Goal: Task Accomplishment & Management: Use online tool/utility

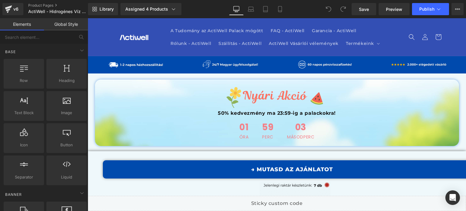
scroll to position [4285, 0]
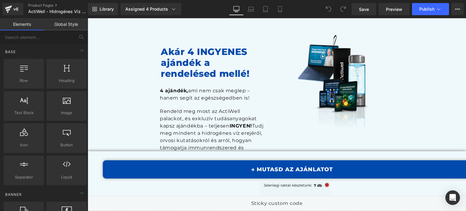
click at [190, 46] on h1 "Akár 4 INGYENES ajándék a rendelésed mellé!" at bounding box center [207, 62] width 92 height 33
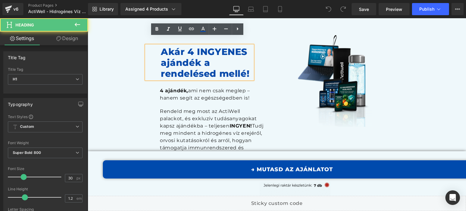
click at [190, 46] on h1 "Akár 4 INGYENES ajándék a rendelésed mellé!" at bounding box center [207, 62] width 92 height 33
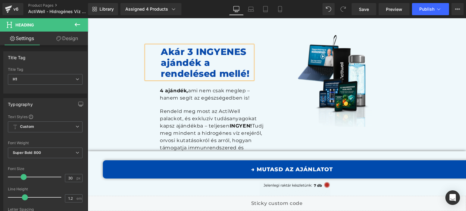
click at [160, 88] on strong "4 ajándék," at bounding box center [174, 91] width 28 height 6
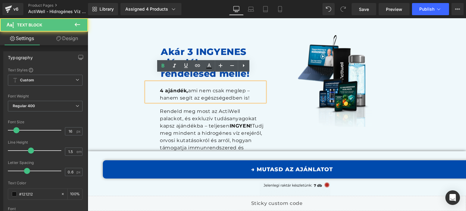
click at [160, 88] on strong "4 ajándék," at bounding box center [174, 91] width 28 height 6
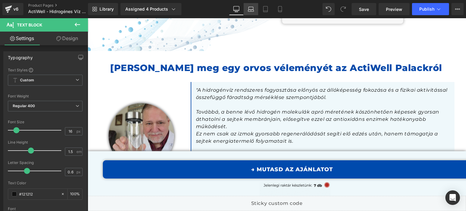
scroll to position [4012, 0]
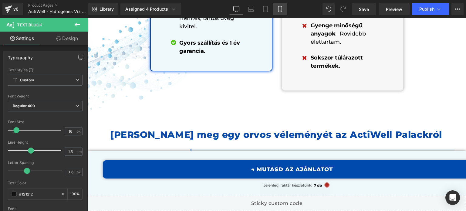
drag, startPoint x: 275, startPoint y: 11, endPoint x: 76, endPoint y: 60, distance: 204.8
click at [275, 11] on link "Mobile" at bounding box center [280, 9] width 15 height 12
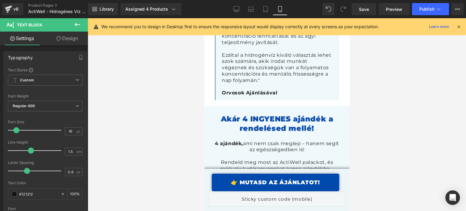
scroll to position [5417, 0]
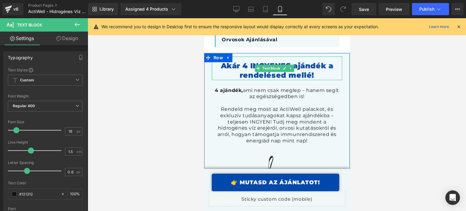
click at [251, 61] on font "Akár 4 INGYENES ajándék a rendelésed mellé!" at bounding box center [276, 70] width 113 height 18
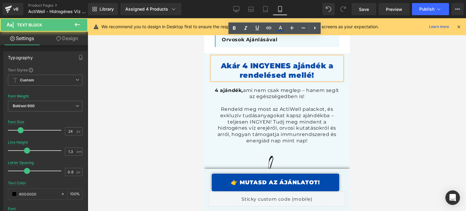
click at [244, 61] on font "Akár 4 INGYENES ajándék a rendelésed mellé!" at bounding box center [276, 70] width 113 height 18
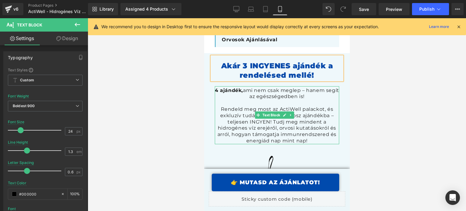
click at [230, 87] on strong "4 ajándék," at bounding box center [228, 90] width 28 height 6
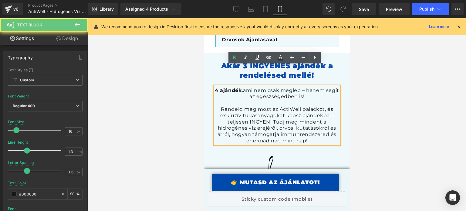
click at [222, 87] on strong "4 ajándék," at bounding box center [228, 90] width 28 height 6
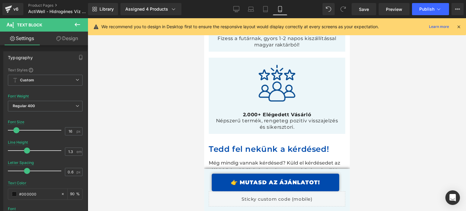
scroll to position [9299, 0]
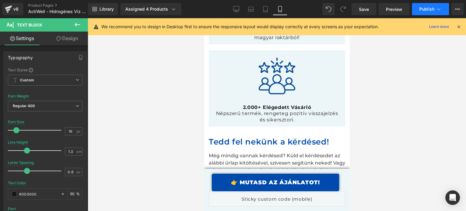
click at [428, 15] on button "Publish" at bounding box center [430, 9] width 37 height 12
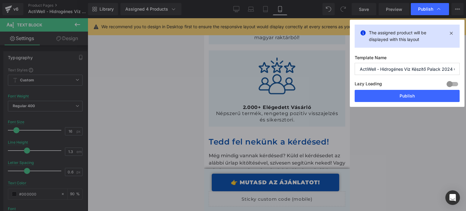
click at [400, 89] on div "Lazy Loading Build Upgrade plan to unlock" at bounding box center [407, 85] width 105 height 10
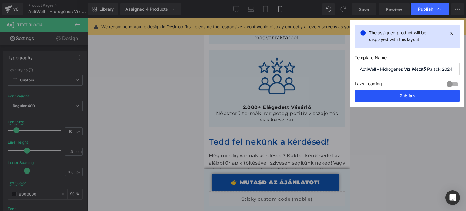
click at [398, 91] on button "Publish" at bounding box center [407, 96] width 105 height 12
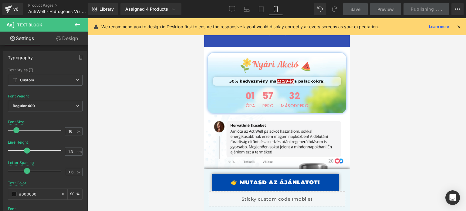
scroll to position [0, 0]
drag, startPoint x: 347, startPoint y: 140, endPoint x: 545, endPoint y: 42, distance: 221.3
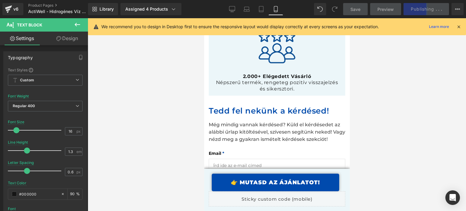
scroll to position [9334, 0]
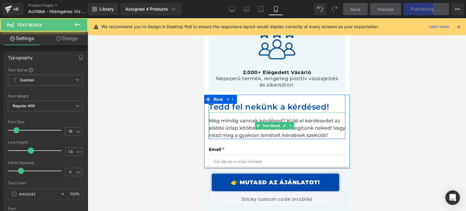
click at [234, 112] on div "Még mindig vannak kérdésed? Küld el kérdésedet az alábbi űrlap kitöltésével, sz…" at bounding box center [276, 125] width 136 height 27
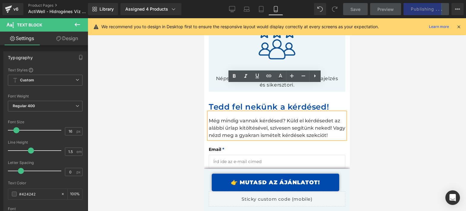
click at [278, 112] on div "Még mindig vannak kérdésed? Küld el kérdésedet az alábbi űrlap kitöltésével, sz…" at bounding box center [276, 125] width 136 height 27
click at [297, 112] on div "Még mindig vannak kérdéseid? Küld el kérdésedet az alábbi űrlap kitöltésével, s…" at bounding box center [276, 125] width 136 height 27
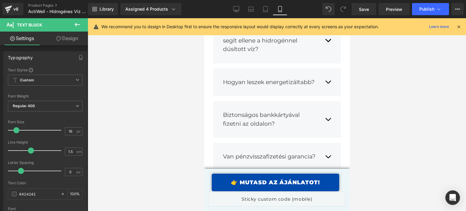
scroll to position [8940, 0]
click at [241, 7] on link "Desktop" at bounding box center [236, 9] width 15 height 12
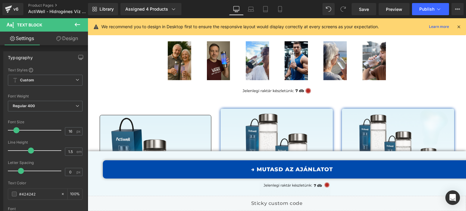
scroll to position [4975, 0]
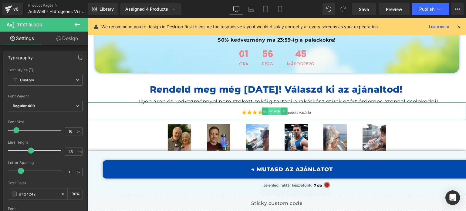
click at [269, 107] on span "Image" at bounding box center [274, 110] width 13 height 7
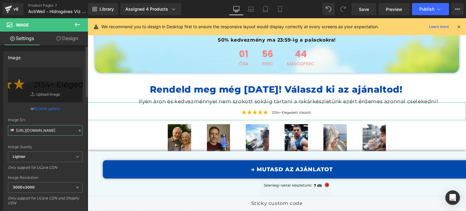
click at [50, 129] on input "https://ucarecdn.com/78abcc5e-36ca-47c7-89fe-dd95c05685b6/-/format/auto/-/previ…" at bounding box center [45, 130] width 75 height 11
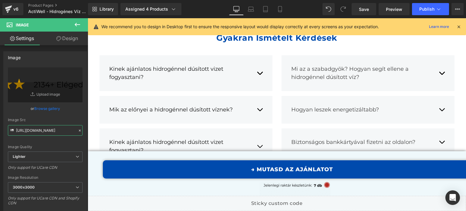
scroll to position [6097, 0]
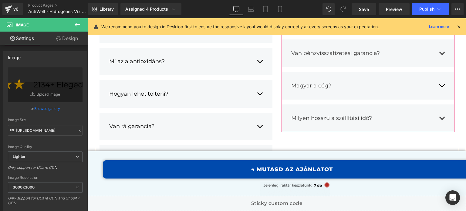
click at [442, 87] on span "button" at bounding box center [442, 87] width 0 height 0
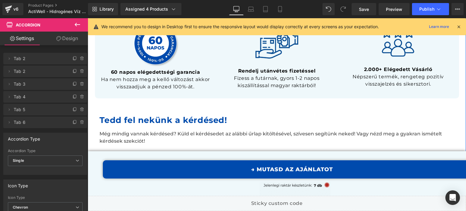
scroll to position [6310, 0]
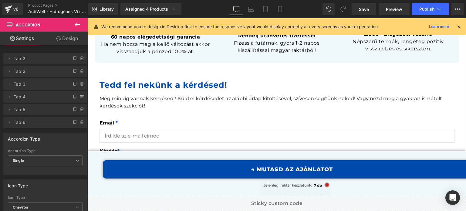
drag, startPoint x: 178, startPoint y: 89, endPoint x: 183, endPoint y: 89, distance: 4.9
click at [178, 90] on div "Még mindig vannak kérdésed? Küld el kérdésedet az alábbi űrlap kitöltésével, sz…" at bounding box center [274, 99] width 350 height 19
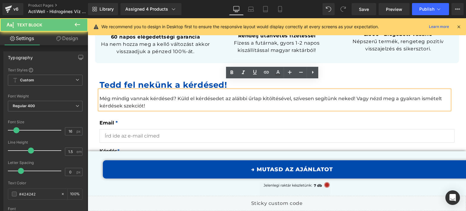
click at [184, 90] on div "Még mindig vannak kérdésed? Küld el kérdésedet az alábbi űrlap kitöltésével, sz…" at bounding box center [274, 99] width 350 height 19
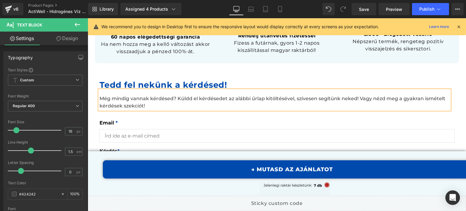
click at [165, 90] on div "Még mindig vannak kérdésed? Küldd el kérdésedet az alábbi űrlap kitöltésével, s…" at bounding box center [274, 99] width 350 height 19
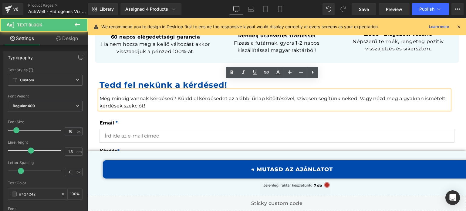
click at [166, 90] on div "Még mindig vannak kérdésed? Küldd el kérdésedet az alábbi űrlap kitöltésével, s…" at bounding box center [274, 99] width 350 height 19
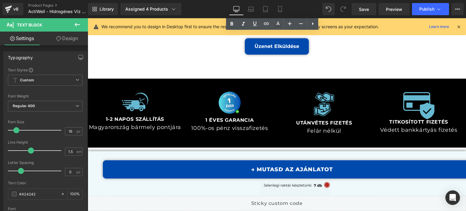
scroll to position [6461, 0]
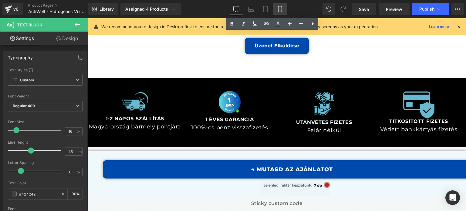
click at [277, 10] on icon at bounding box center [280, 9] width 6 height 6
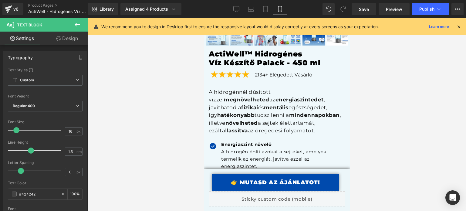
click at [349, 50] on div at bounding box center [277, 114] width 378 height 193
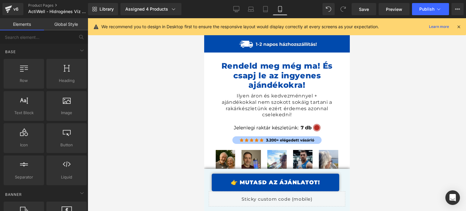
scroll to position [6630, 0]
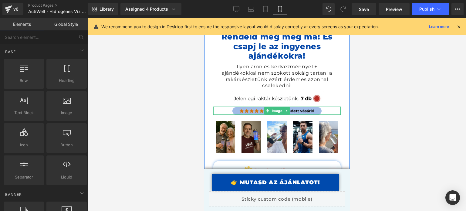
click at [267, 107] on span at bounding box center [267, 110] width 6 height 7
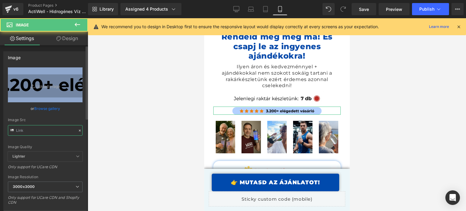
click at [35, 128] on input "text" at bounding box center [45, 130] width 75 height 11
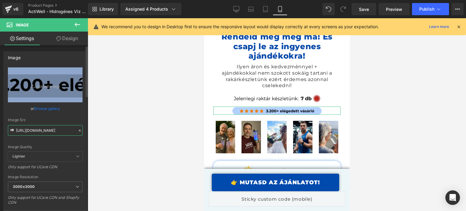
click at [35, 128] on input "https://cdn.shopify.com/s/files/1/0897/0449/7416/files/MUSHROOMY_NEW_PP_IMAGE_4…" at bounding box center [45, 130] width 75 height 11
paste input "ucarecdn.com/78abcc5e-36ca-47c7-89fe-dd95c05685b6/-/format/auto/-/preview/3000x…"
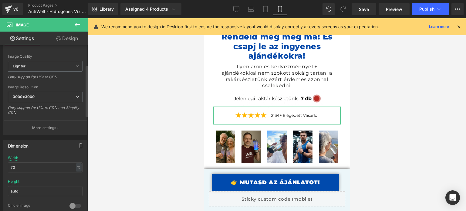
scroll to position [91, 0]
type input "https://ucarecdn.com/78abcc5e-36ca-47c7-89fe-dd95c05685b6/-/format/auto/-/previ…"
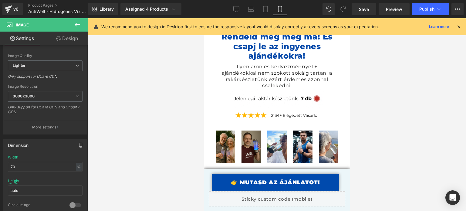
scroll to position [0, 0]
click at [160, 107] on div at bounding box center [277, 114] width 378 height 193
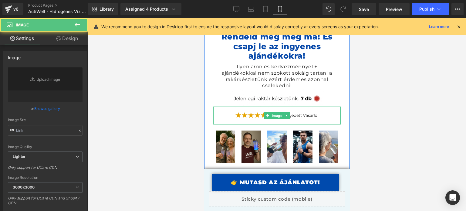
click at [259, 106] on img at bounding box center [276, 115] width 89 height 18
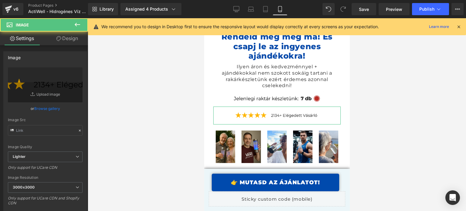
click at [77, 44] on link "Design" at bounding box center [67, 39] width 44 height 14
click at [0, 0] on div "Spacing" at bounding box center [0, 0] width 0 height 0
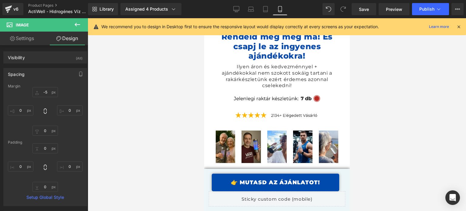
click at [234, 130] on div "Image" at bounding box center [225, 146] width 24 height 32
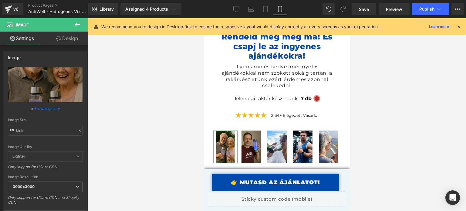
click at [70, 41] on link "Design" at bounding box center [67, 39] width 44 height 14
click at [0, 0] on div "Spacing" at bounding box center [0, 0] width 0 height 0
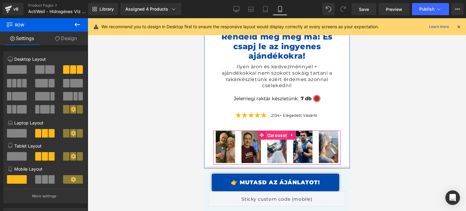
click at [274, 131] on span "Carousel" at bounding box center [276, 135] width 22 height 9
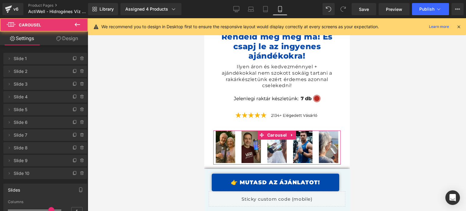
click at [69, 39] on link "Design" at bounding box center [67, 39] width 44 height 14
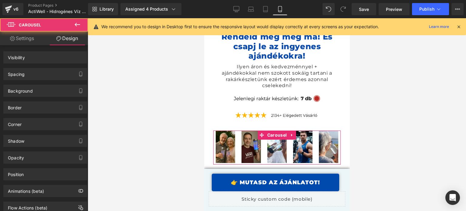
click at [39, 73] on div "Spacing" at bounding box center [45, 74] width 83 height 12
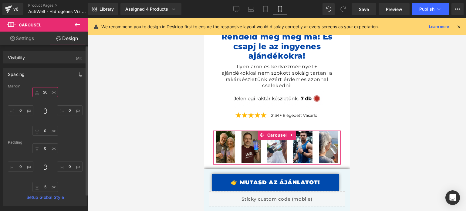
click at [47, 89] on input "text" at bounding box center [44, 92] width 25 height 10
type input "0"
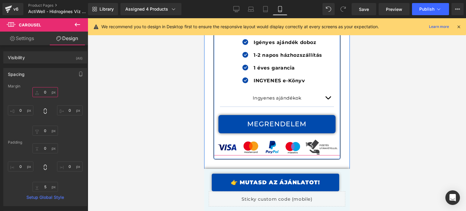
scroll to position [7024, 0]
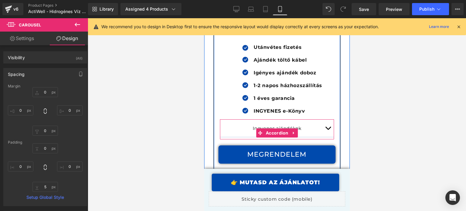
click at [324, 119] on button "button" at bounding box center [327, 127] width 12 height 17
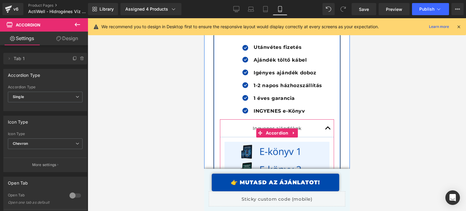
click at [328, 129] on span "button" at bounding box center [328, 129] width 0 height 0
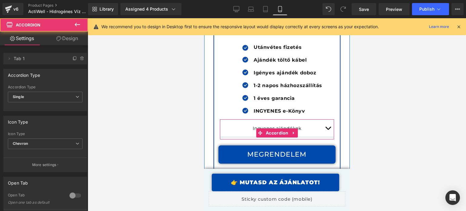
click at [324, 119] on button "button" at bounding box center [327, 127] width 12 height 17
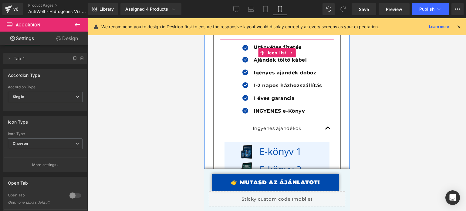
click at [304, 107] on p "INGYENES e-Könyv" at bounding box center [287, 110] width 69 height 7
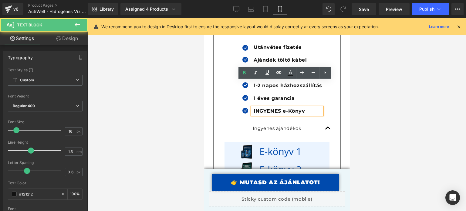
click at [308, 107] on p "INGYENES e-Könyv" at bounding box center [287, 110] width 69 height 7
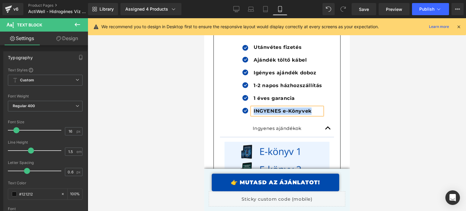
copy b "INGYENES e-Könyvek"
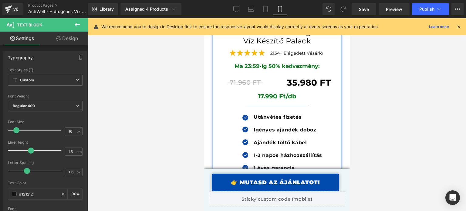
scroll to position [7418, 0]
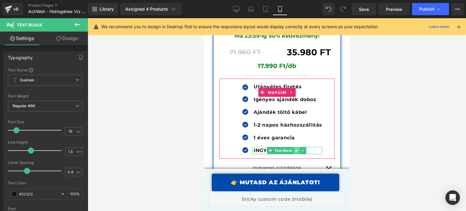
click at [297, 147] on link at bounding box center [296, 150] width 6 height 7
click at [297, 147] on b "INGYENES e-Könyv" at bounding box center [279, 150] width 52 height 6
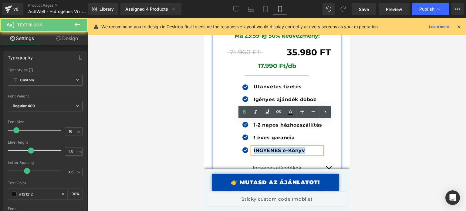
paste div
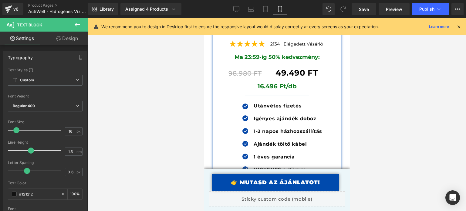
scroll to position [7812, 0]
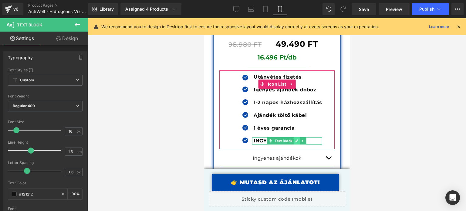
click at [293, 137] on link at bounding box center [296, 140] width 6 height 7
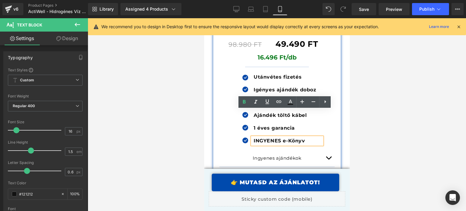
click at [292, 138] on b "INGYENES e-Könyv" at bounding box center [279, 141] width 52 height 6
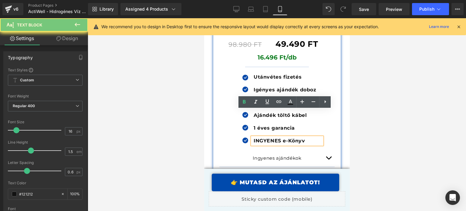
paste div
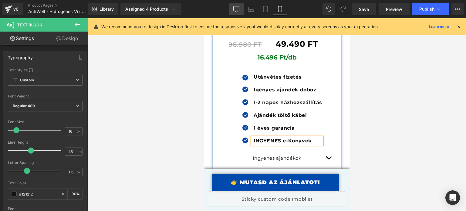
drag, startPoint x: 234, startPoint y: 9, endPoint x: 163, endPoint y: 40, distance: 76.6
click at [234, 9] on icon at bounding box center [237, 8] width 6 height 5
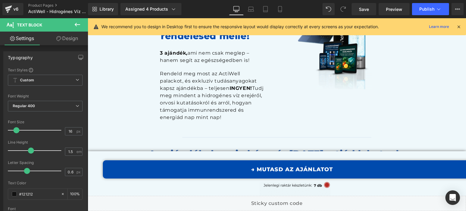
scroll to position [4330, 0]
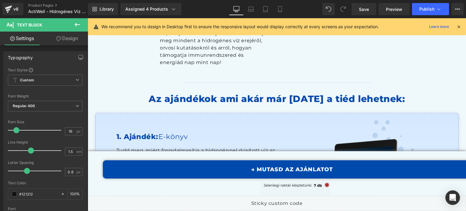
click at [460, 30] on div at bounding box center [458, 26] width 5 height 7
click at [459, 28] on div "Akár 3 INGYENES ajándék a rendelésed mellé! Heading 3 ajándék, ami nem csak meg…" at bounding box center [277, 1] width 378 height 155
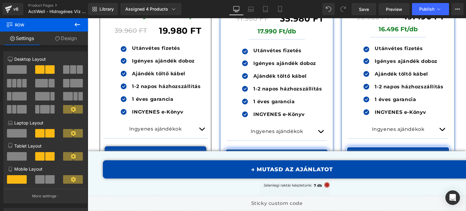
scroll to position [5330, 0]
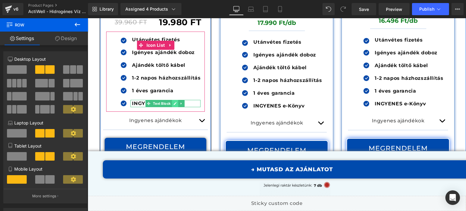
click at [175, 102] on icon at bounding box center [174, 104] width 3 height 4
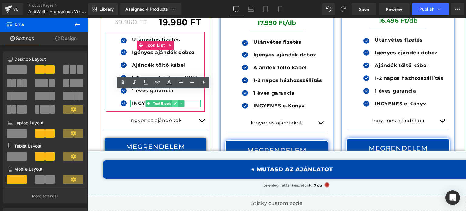
click at [175, 100] on b "INGYENES e-Könyv" at bounding box center [158, 103] width 52 height 6
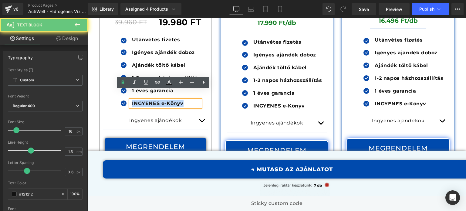
paste div
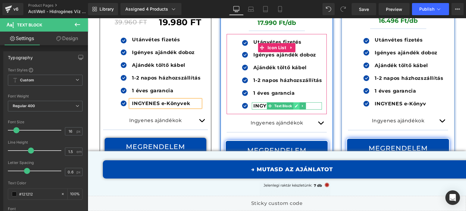
click at [296, 104] on icon at bounding box center [296, 106] width 3 height 4
click at [296, 103] on b "INGYENES e-Könyv" at bounding box center [279, 106] width 52 height 6
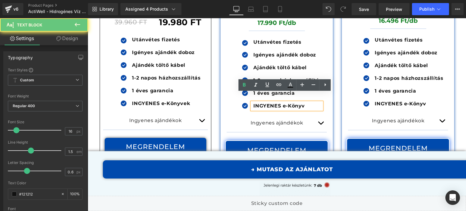
paste div
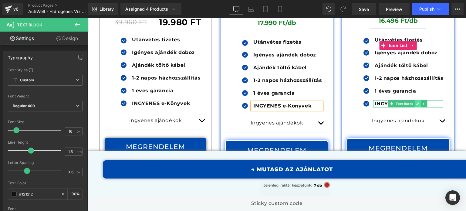
click at [417, 102] on icon at bounding box center [417, 104] width 3 height 4
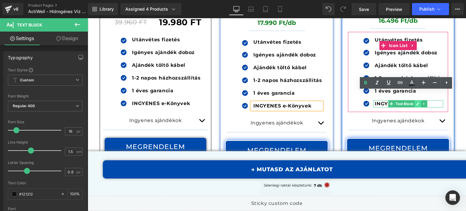
click at [417, 101] on b "INGYENES e-Könyv" at bounding box center [401, 104] width 52 height 6
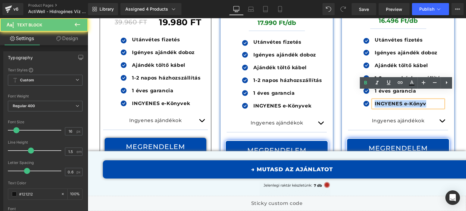
paste div
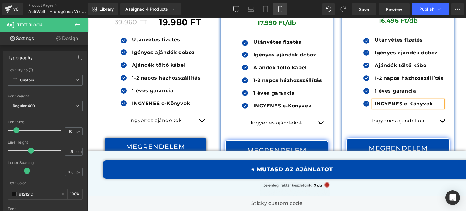
drag, startPoint x: 281, startPoint y: 11, endPoint x: 88, endPoint y: 90, distance: 209.1
click at [281, 11] on icon at bounding box center [279, 9] width 3 height 6
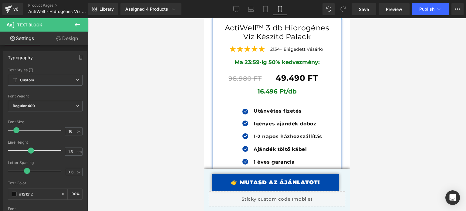
scroll to position [7925, 0]
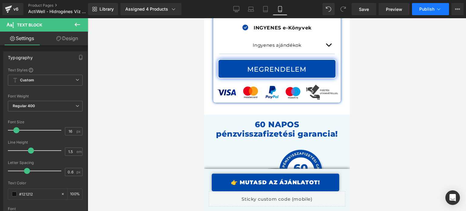
click at [429, 14] on button "Publish" at bounding box center [430, 9] width 37 height 12
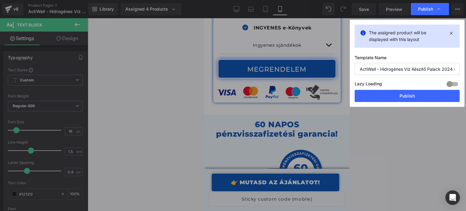
click at [0, 0] on button "Publish" at bounding box center [0, 0] width 0 height 0
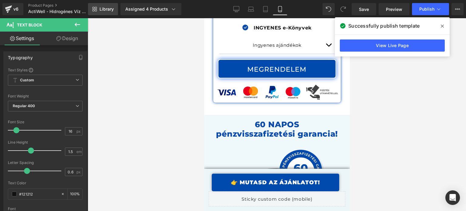
click at [106, 7] on span "Library" at bounding box center [106, 8] width 14 height 5
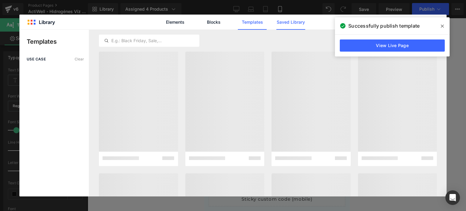
click at [0, 0] on link "Saved Library" at bounding box center [0, 0] width 0 height 0
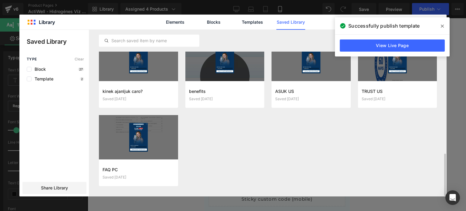
scroll to position [484, 0]
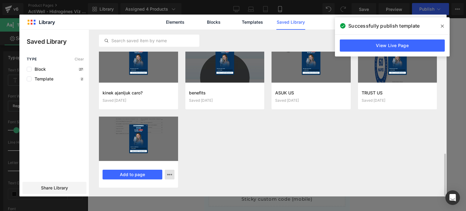
scroll to position [7925, 0]
click at [0, 0] on icon "button" at bounding box center [0, 0] width 0 height 0
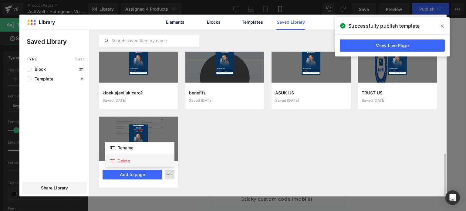
click at [0, 0] on div "Delete" at bounding box center [0, 0] width 0 height 0
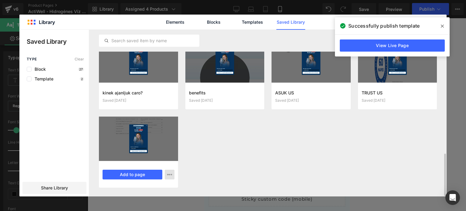
click at [0, 0] on span at bounding box center [0, 0] width 0 height 0
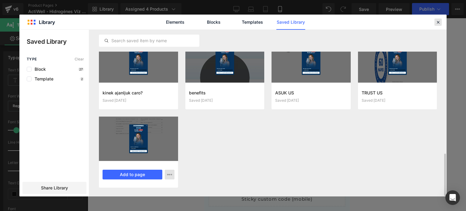
click at [0, 0] on div at bounding box center [0, 0] width 0 height 0
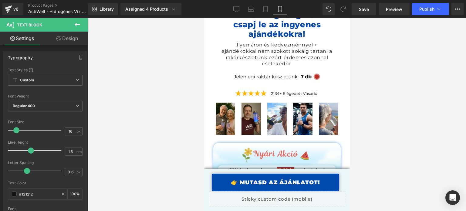
scroll to position [6712, 0]
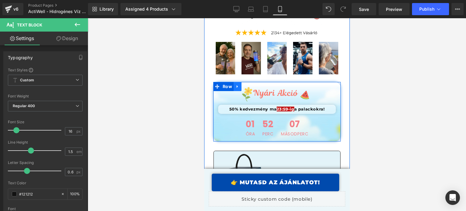
click at [235, 84] on icon at bounding box center [237, 86] width 4 height 5
click at [236, 84] on icon at bounding box center [237, 86] width 4 height 4
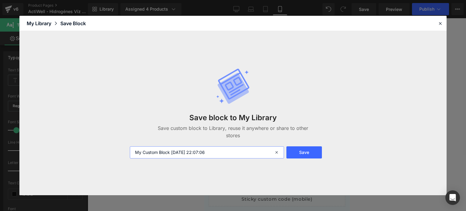
click at [0, 0] on input "My Custom Block [DATE] 22:07:06" at bounding box center [0, 0] width 0 height 0
type input "nyári akció cd teló"
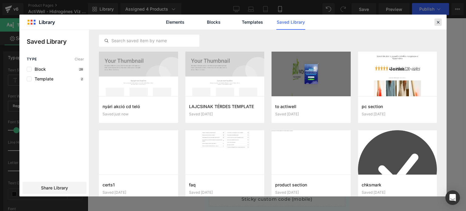
drag, startPoint x: 438, startPoint y: 21, endPoint x: 29, endPoint y: 0, distance: 409.1
click at [0, 0] on icon at bounding box center [0, 0] width 0 height 0
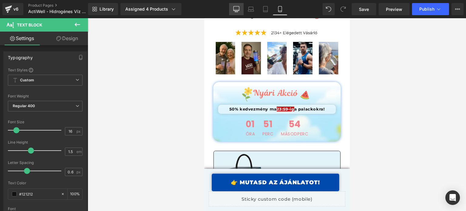
click at [233, 7] on link "Desktop" at bounding box center [236, 9] width 15 height 12
type input "100"
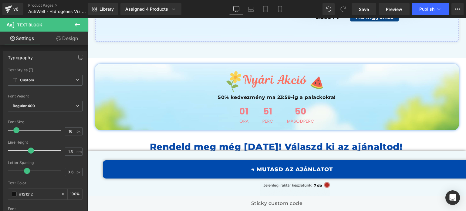
scroll to position [4913, 0]
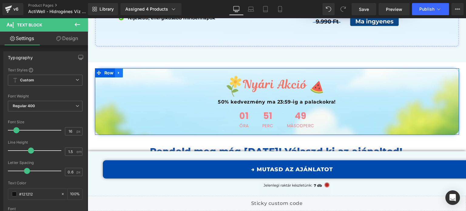
click at [115, 68] on link at bounding box center [119, 72] width 8 height 9
click at [118, 71] on icon at bounding box center [119, 73] width 4 height 5
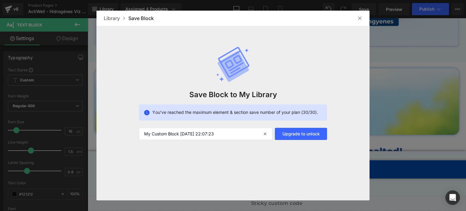
drag, startPoint x: 356, startPoint y: 21, endPoint x: 93, endPoint y: 1, distance: 263.1
click at [356, 21] on div at bounding box center [360, 18] width 10 height 10
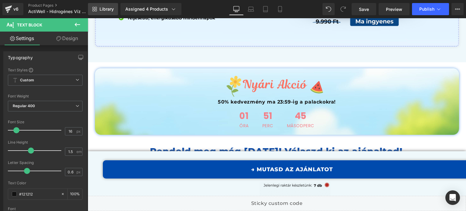
click at [110, 7] on span "Library" at bounding box center [106, 8] width 14 height 5
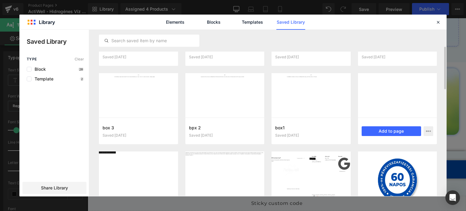
scroll to position [184, 0]
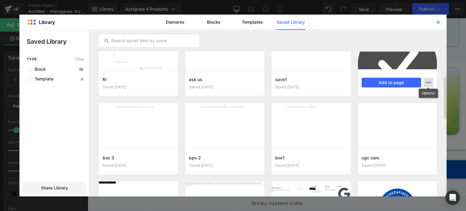
click at [0, 0] on button "button" at bounding box center [0, 0] width 0 height 0
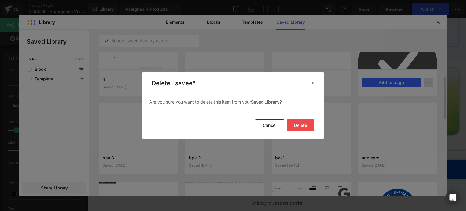
click at [296, 124] on button "Delete" at bounding box center [301, 125] width 28 height 12
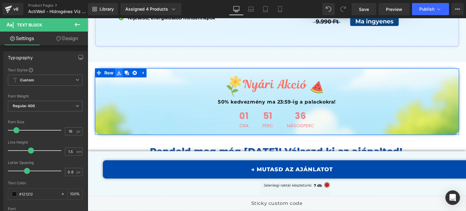
click at [117, 71] on icon at bounding box center [119, 73] width 4 height 4
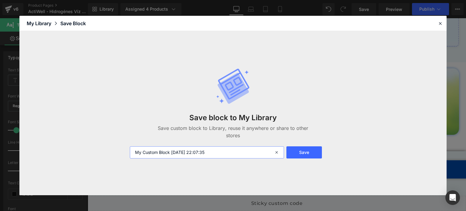
click at [230, 150] on input "My Custom Block [DATE] 22:07:35" at bounding box center [207, 152] width 154 height 12
paste input "nyári akció cd teló"
click at [170, 151] on input "nyári akció cd teló" at bounding box center [207, 152] width 154 height 12
type input "nyári akció cd gép"
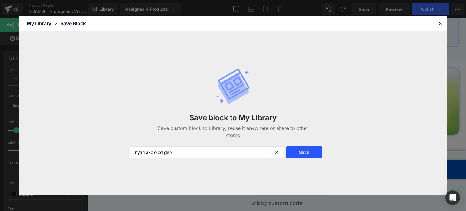
click at [0, 0] on button "Save" at bounding box center [0, 0] width 0 height 0
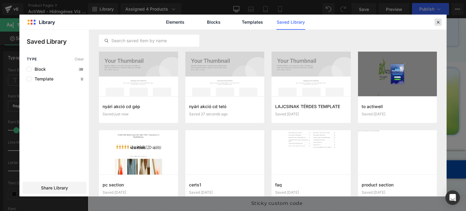
click at [0, 0] on icon at bounding box center [0, 0] width 0 height 0
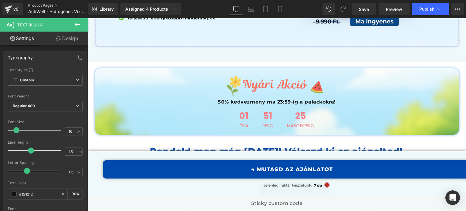
click at [35, 5] on link "Product Pages" at bounding box center [63, 5] width 70 height 5
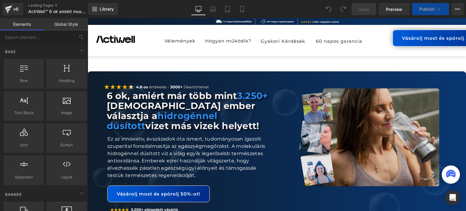
scroll to position [61, 0]
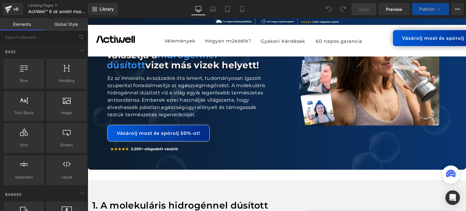
click at [114, 10] on link "Library" at bounding box center [103, 9] width 30 height 12
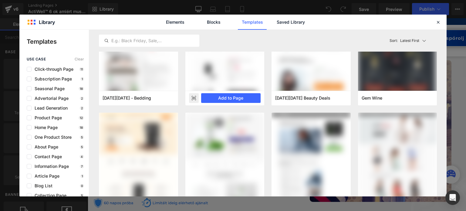
scroll to position [0, 0]
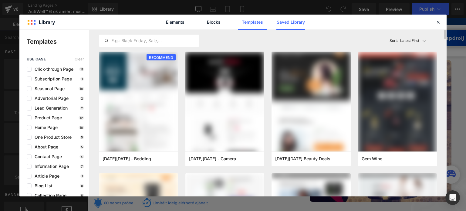
click at [0, 0] on link "Saved Library" at bounding box center [0, 0] width 0 height 0
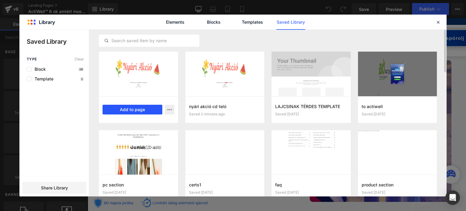
drag, startPoint x: 137, startPoint y: 113, endPoint x: 67, endPoint y: 89, distance: 74.2
click at [0, 0] on button "Add to page" at bounding box center [0, 0] width 0 height 0
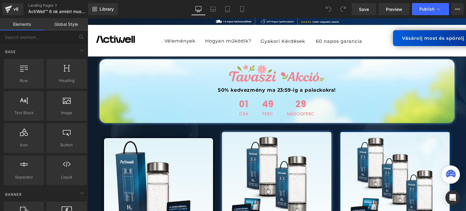
scroll to position [7378, 0]
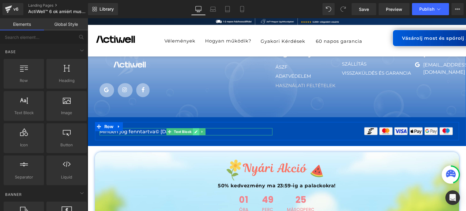
click at [193, 128] on link at bounding box center [196, 131] width 6 height 7
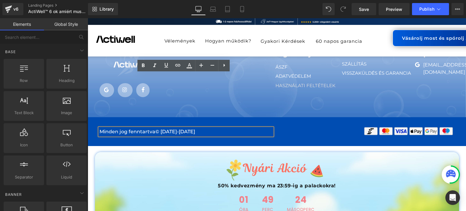
click at [188, 128] on p "Minden jog fenntartva© 2021-2024" at bounding box center [185, 131] width 173 height 7
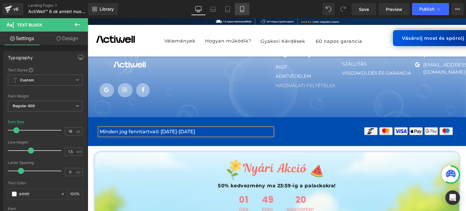
click at [245, 9] on icon at bounding box center [242, 9] width 6 height 6
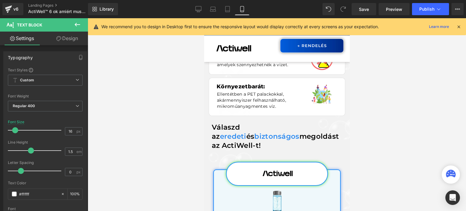
click at [459, 29] on icon at bounding box center [458, 26] width 5 height 5
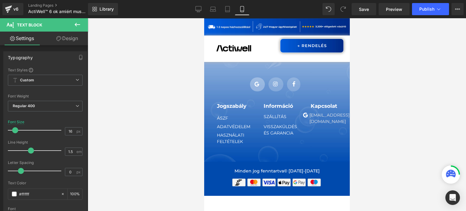
scroll to position [11566, 0]
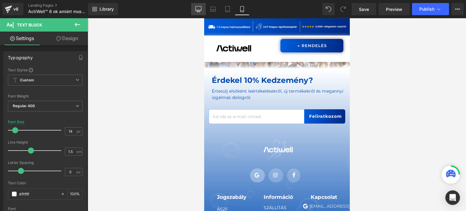
click at [201, 13] on link "Desktop" at bounding box center [198, 9] width 15 height 12
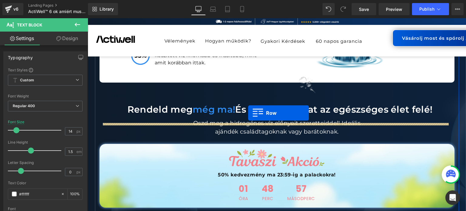
scroll to position [5670, 0]
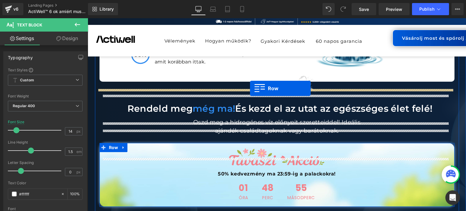
drag, startPoint x: 106, startPoint y: 110, endPoint x: 250, endPoint y: 88, distance: 146.0
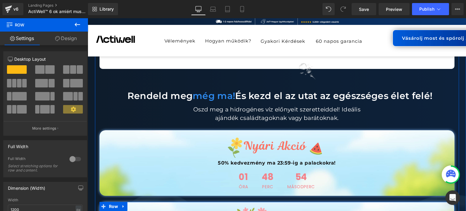
scroll to position [5700, 0]
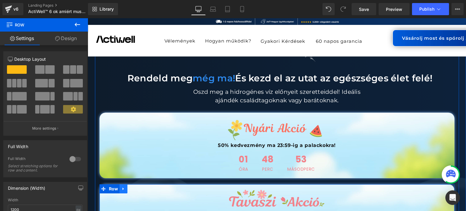
click at [123, 187] on icon at bounding box center [123, 188] width 1 height 3
click at [137, 187] on icon at bounding box center [139, 189] width 4 height 4
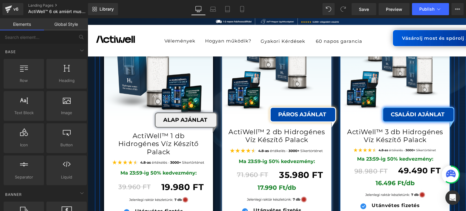
scroll to position [5913, 0]
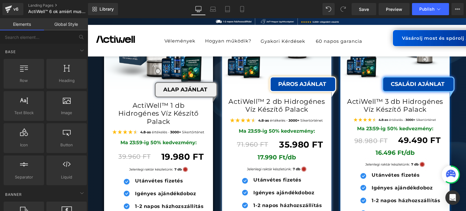
click at [242, 12] on link "Mobile" at bounding box center [242, 9] width 15 height 12
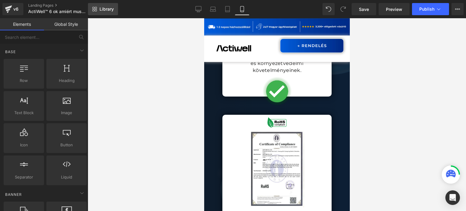
click at [95, 7] on icon at bounding box center [94, 9] width 5 height 5
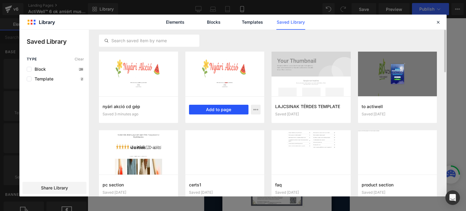
click at [0, 0] on button "Add to page" at bounding box center [0, 0] width 0 height 0
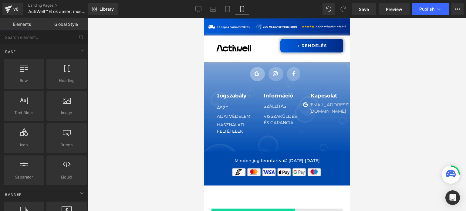
scroll to position [11657, 0]
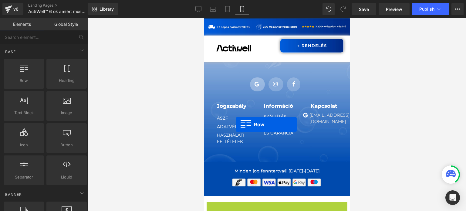
drag, startPoint x: 251, startPoint y: 120, endPoint x: 269, endPoint y: 116, distance: 17.9
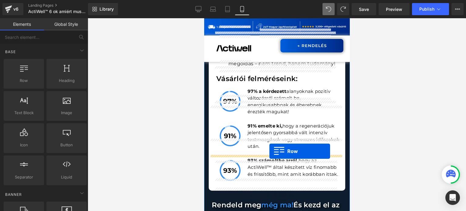
scroll to position [8577, 0]
drag, startPoint x: 213, startPoint y: 118, endPoint x: 269, endPoint y: 151, distance: 65.7
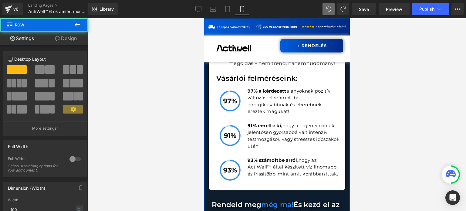
scroll to position [8638, 0]
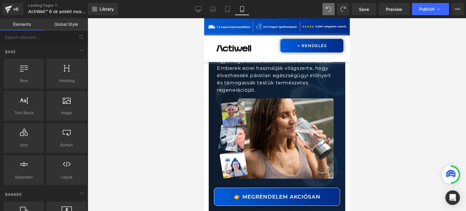
scroll to position [0, 0]
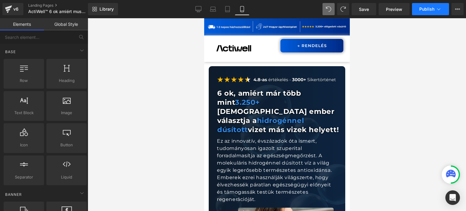
click at [421, 9] on span "Publish" at bounding box center [426, 9] width 15 height 5
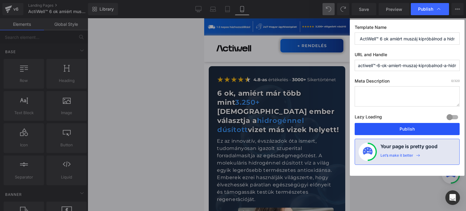
click at [0, 0] on button "Publish" at bounding box center [0, 0] width 0 height 0
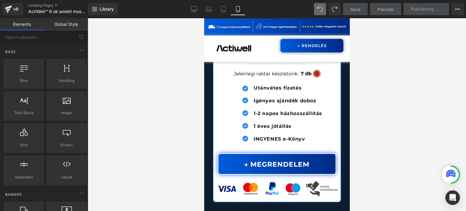
scroll to position [9384, 0]
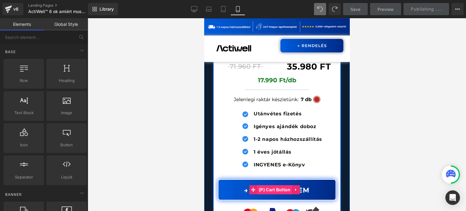
click at [269, 185] on span "(P) Cart Button" at bounding box center [274, 189] width 35 height 9
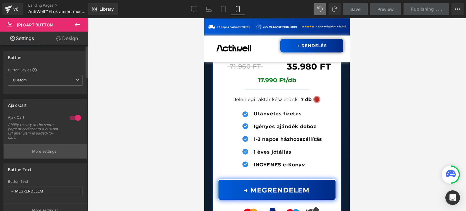
click at [41, 148] on button "More settings" at bounding box center [45, 151] width 83 height 14
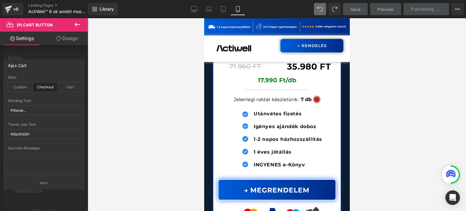
click at [14, 55] on div at bounding box center [44, 116] width 88 height 196
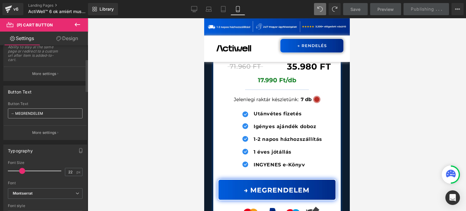
scroll to position [91, 0]
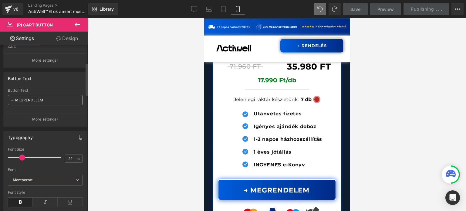
click at [43, 125] on button "More settings" at bounding box center [45, 119] width 83 height 14
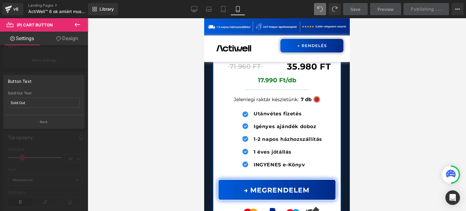
click at [43, 125] on button "Back" at bounding box center [43, 122] width 81 height 14
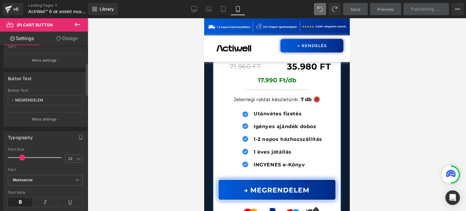
scroll to position [30, 0]
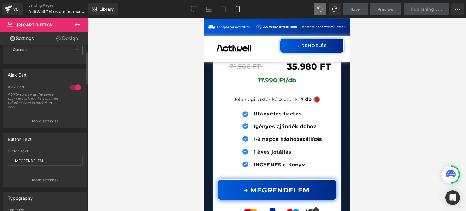
click at [48, 120] on p "More settings" at bounding box center [44, 120] width 24 height 5
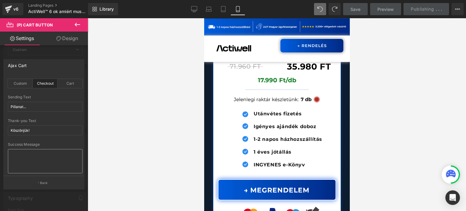
scroll to position [0, 0]
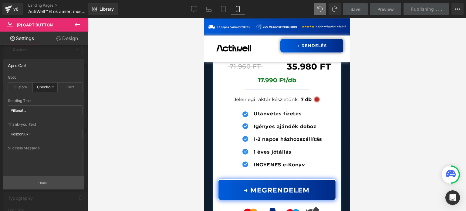
click at [46, 184] on p "Back" at bounding box center [44, 182] width 8 height 5
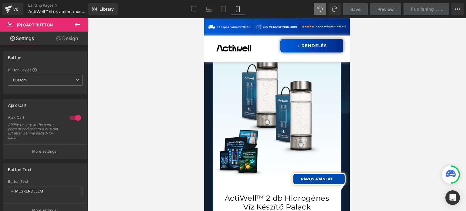
scroll to position [9050, 0]
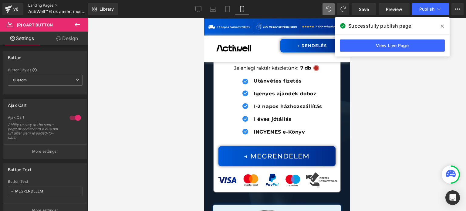
click at [46, 4] on link "Landing Pages" at bounding box center [63, 5] width 70 height 5
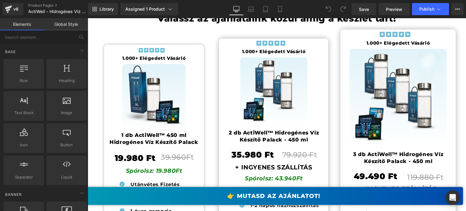
scroll to position [4584, 0]
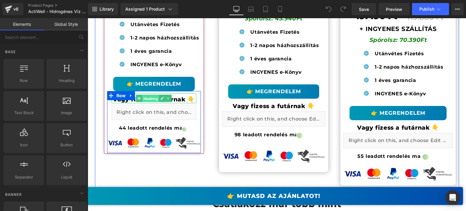
click at [155, 96] on span "Heading" at bounding box center [150, 98] width 17 height 7
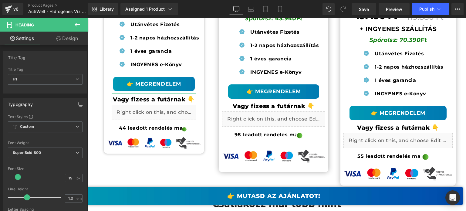
click at [67, 40] on link "Design" at bounding box center [67, 39] width 44 height 14
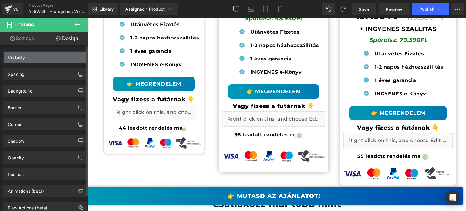
click at [45, 56] on div "Visibility" at bounding box center [45, 58] width 83 height 12
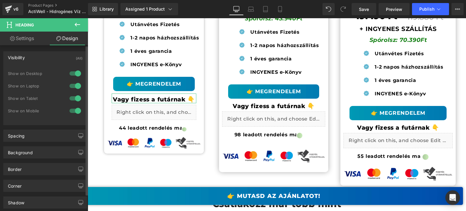
click at [68, 73] on div at bounding box center [75, 74] width 15 height 10
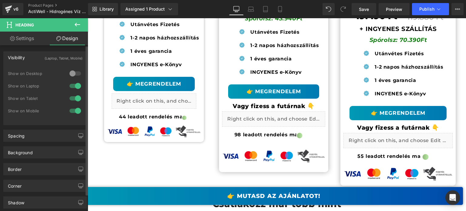
click at [73, 100] on div at bounding box center [75, 98] width 15 height 10
click at [73, 108] on div at bounding box center [75, 111] width 15 height 10
click at [72, 97] on div at bounding box center [75, 98] width 15 height 10
click at [77, 87] on div at bounding box center [75, 86] width 15 height 10
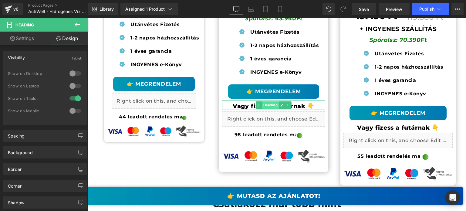
click at [265, 106] on span "Heading" at bounding box center [270, 104] width 17 height 7
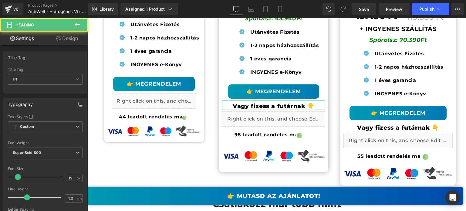
click at [65, 39] on link "Design" at bounding box center [67, 39] width 44 height 14
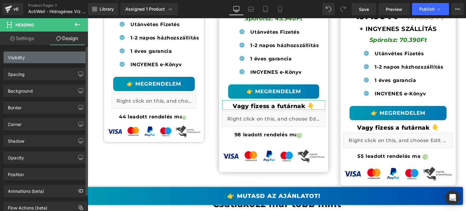
click at [45, 58] on div "Visibility" at bounding box center [45, 58] width 83 height 12
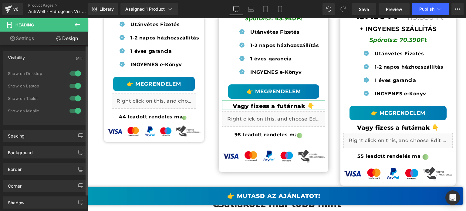
click at [74, 74] on div at bounding box center [75, 74] width 15 height 10
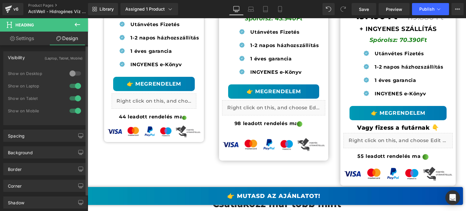
click at [72, 86] on div at bounding box center [75, 86] width 15 height 10
click at [72, 110] on div at bounding box center [75, 111] width 15 height 10
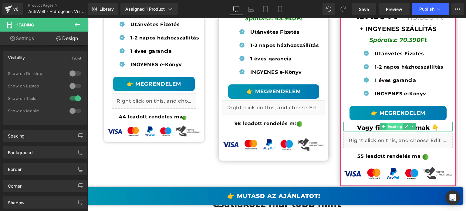
click at [389, 127] on span "Heading" at bounding box center [394, 126] width 17 height 7
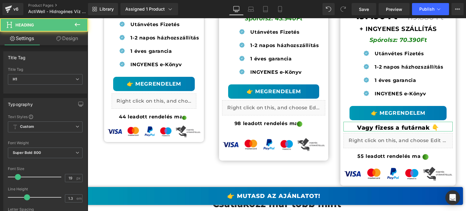
click at [68, 41] on link "Design" at bounding box center [67, 39] width 44 height 14
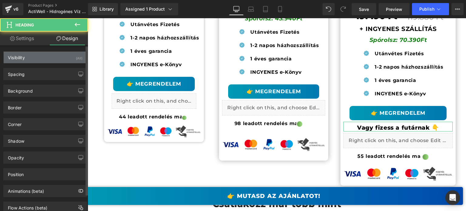
click at [49, 59] on div "Visibility (All)" at bounding box center [45, 58] width 83 height 12
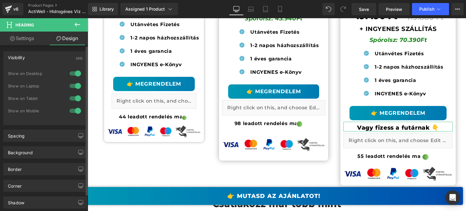
click at [65, 70] on div "Show on Desktop" at bounding box center [45, 76] width 75 height 12
click at [68, 73] on div at bounding box center [75, 74] width 15 height 10
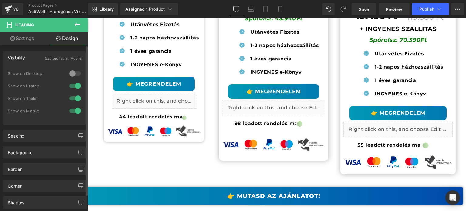
drag, startPoint x: 70, startPoint y: 83, endPoint x: 72, endPoint y: 86, distance: 3.3
click at [70, 83] on div at bounding box center [75, 86] width 15 height 10
click at [74, 112] on div at bounding box center [75, 111] width 15 height 10
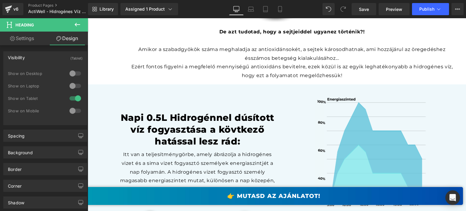
scroll to position [2244, 0]
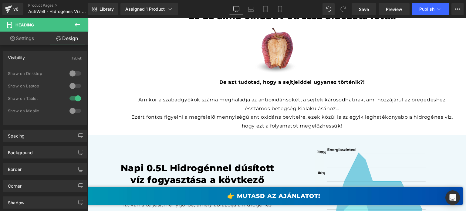
drag, startPoint x: 255, startPoint y: 82, endPoint x: 249, endPoint y: 82, distance: 5.5
click at [255, 82] on strong "De azt tudotad, hogy a sejtjeiddel ugyanez történik?!" at bounding box center [292, 82] width 146 height 6
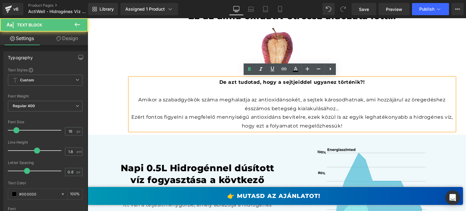
click at [249, 82] on strong "De azt tudotad, hogy a sejtjeiddel ugyanez történik?!" at bounding box center [292, 82] width 146 height 6
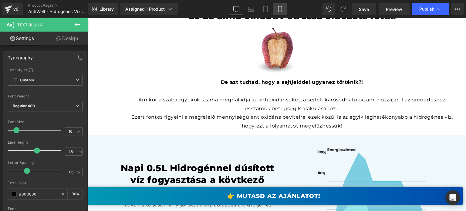
click at [279, 10] on icon at bounding box center [280, 9] width 6 height 6
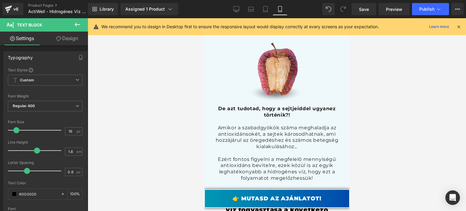
scroll to position [3078, 0]
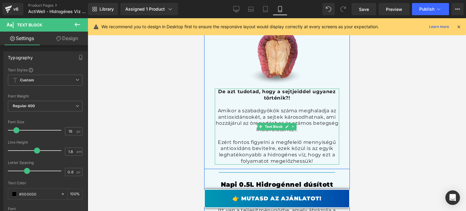
click at [260, 89] on strong "De azt tudotad, hogy a sejtjeiddel ugyanez történik?!" at bounding box center [276, 95] width 117 height 12
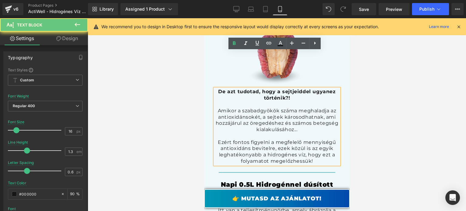
click at [249, 89] on strong "De azt tudotad, hogy a sejtjeiddel ugyanez történik?!" at bounding box center [276, 95] width 117 height 12
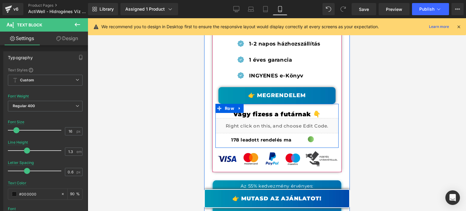
scroll to position [5898, 0]
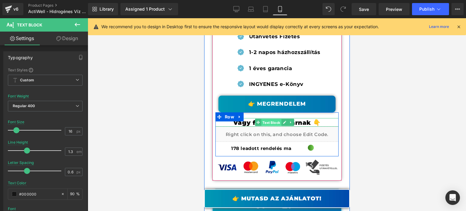
click at [267, 119] on span "Text Block" at bounding box center [271, 122] width 20 height 7
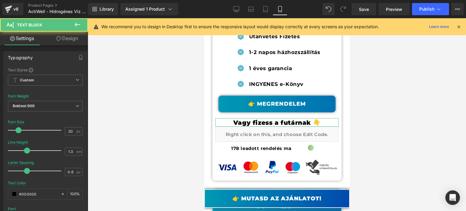
click at [60, 42] on link "Design" at bounding box center [67, 39] width 44 height 14
click at [0, 0] on div "Visibility" at bounding box center [0, 0] width 0 height 0
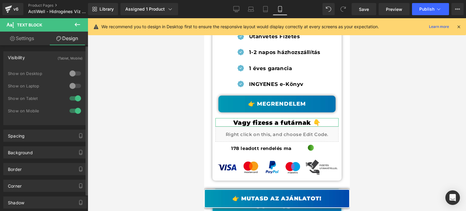
click at [74, 109] on div at bounding box center [75, 111] width 15 height 10
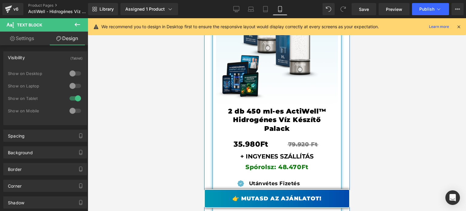
scroll to position [6232, 0]
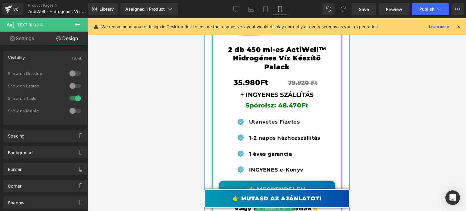
drag, startPoint x: 265, startPoint y: 153, endPoint x: 297, endPoint y: 93, distance: 67.2
click at [265, 204] on span "Text Block" at bounding box center [271, 207] width 20 height 7
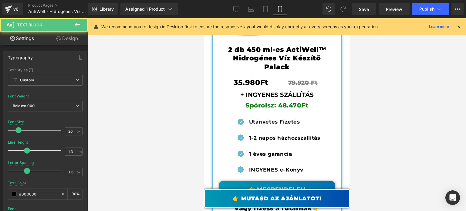
click at [77, 42] on link "Design" at bounding box center [67, 39] width 44 height 14
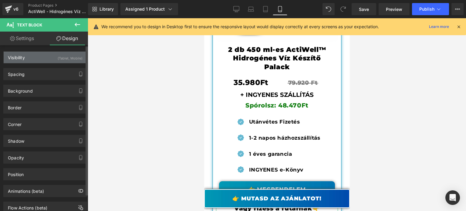
click at [41, 62] on div "Visibility (Tablet, Mobile)" at bounding box center [45, 58] width 83 height 12
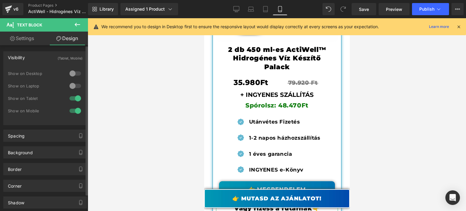
click at [74, 110] on div at bounding box center [75, 111] width 15 height 10
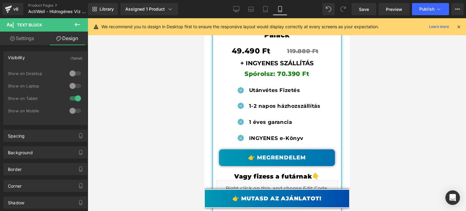
scroll to position [6687, 0]
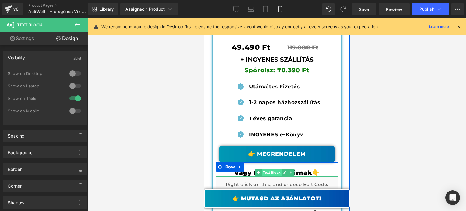
click at [271, 169] on span "Text Block" at bounding box center [271, 172] width 20 height 7
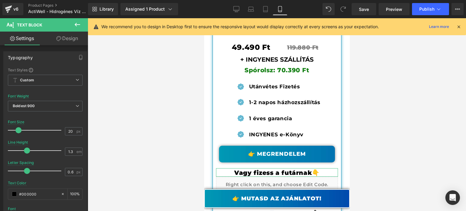
click at [64, 37] on link "Design" at bounding box center [67, 39] width 44 height 14
click at [0, 0] on div "Visibility" at bounding box center [0, 0] width 0 height 0
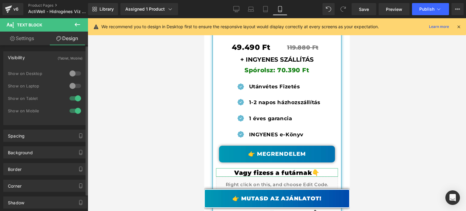
click at [73, 111] on div at bounding box center [75, 111] width 15 height 10
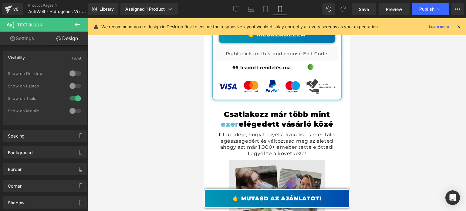
scroll to position [6808, 0]
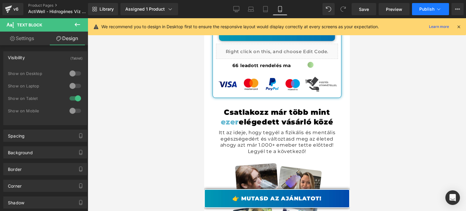
click at [434, 7] on button "Publish" at bounding box center [430, 9] width 37 height 12
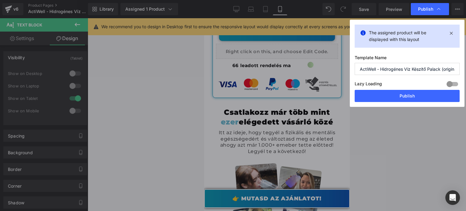
click at [406, 93] on button "Publish" at bounding box center [407, 96] width 105 height 12
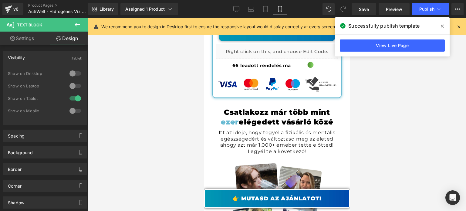
click at [368, 48] on link "View Live Page" at bounding box center [392, 45] width 105 height 12
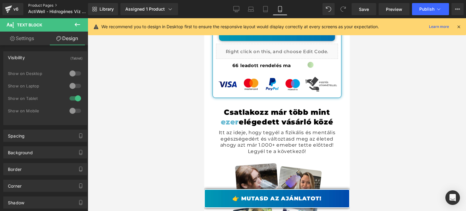
click at [43, 5] on link "Product Pages" at bounding box center [63, 5] width 70 height 5
